Goal: Navigation & Orientation: Find specific page/section

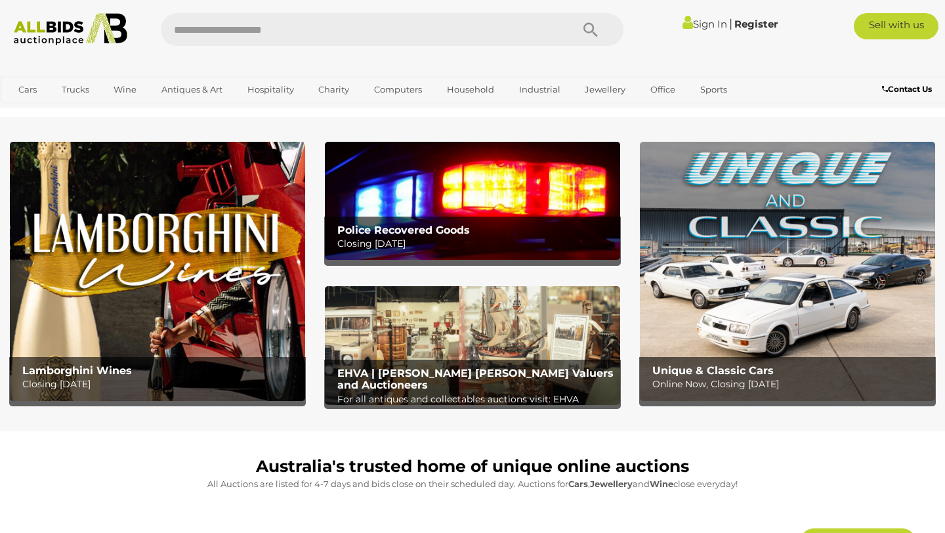
click at [389, 195] on img at bounding box center [472, 201] width 295 height 118
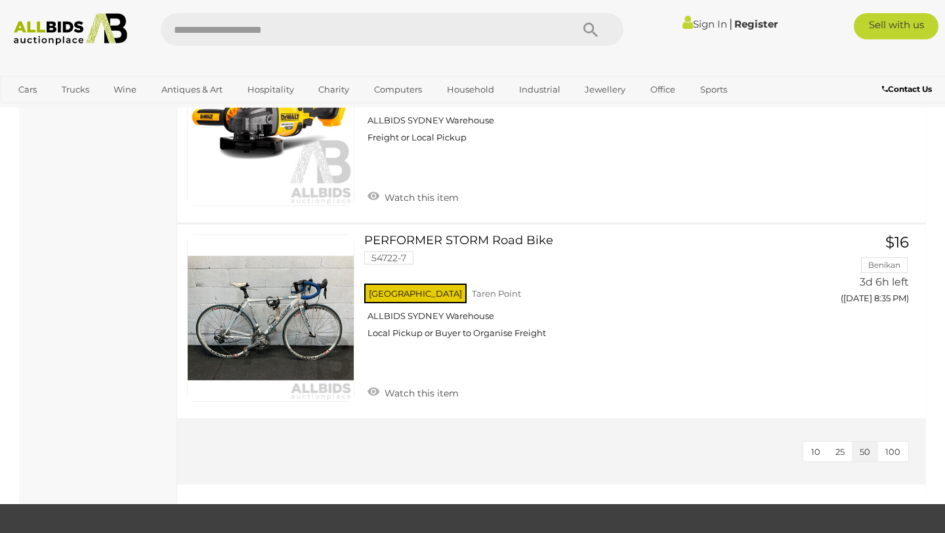
scroll to position [4342, 0]
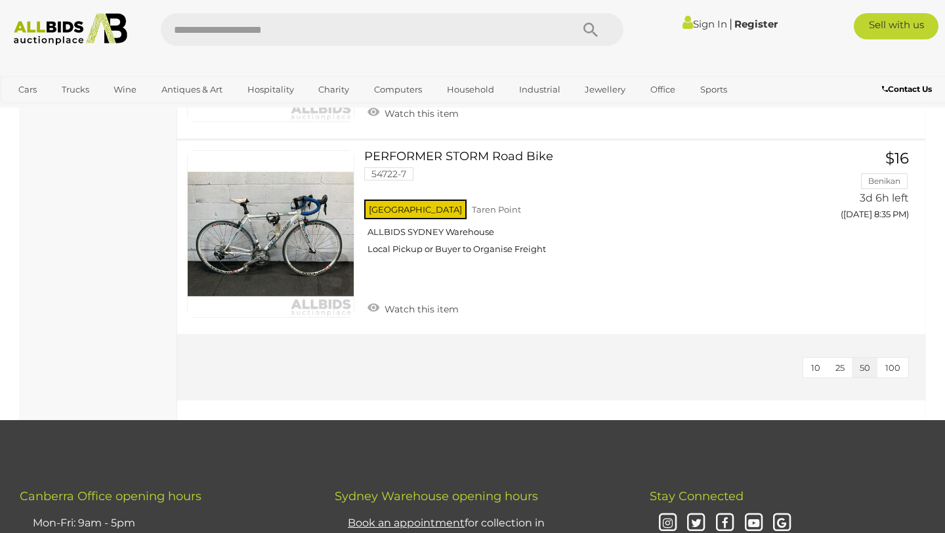
click at [892, 362] on span "100" at bounding box center [893, 367] width 15 height 11
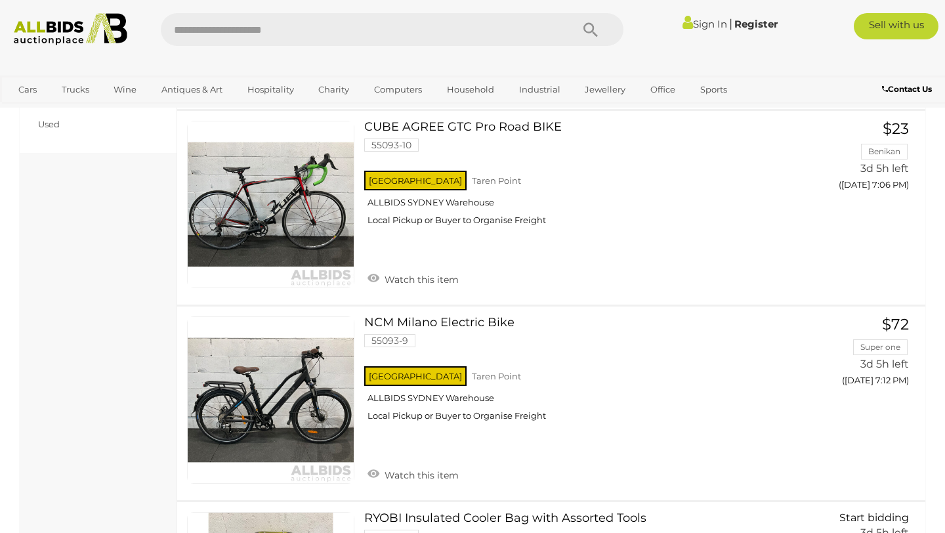
scroll to position [427, 0]
